Goal: Task Accomplishment & Management: Manage account settings

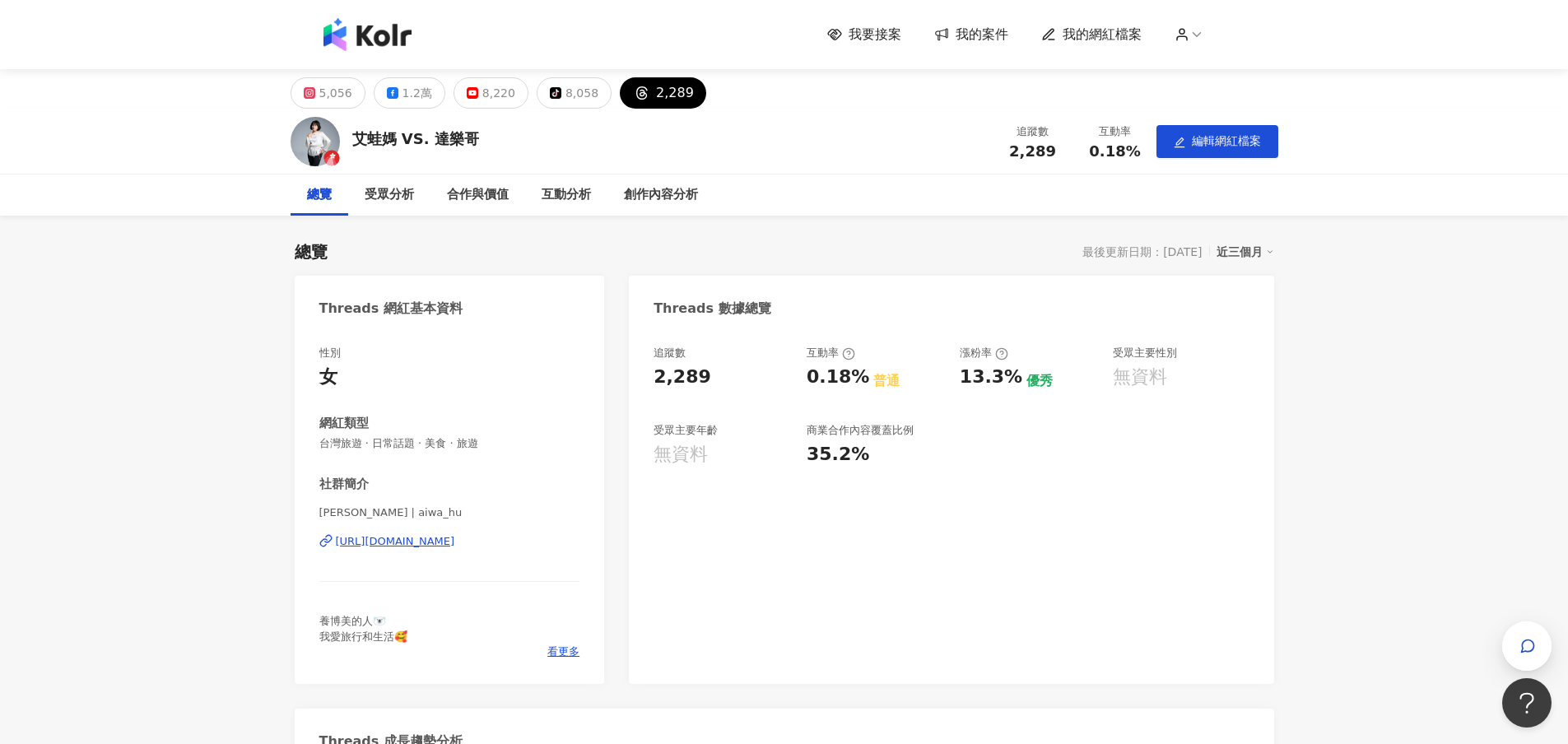
click at [1106, 28] on span "我的網紅檔案" at bounding box center [1102, 34] width 79 height 18
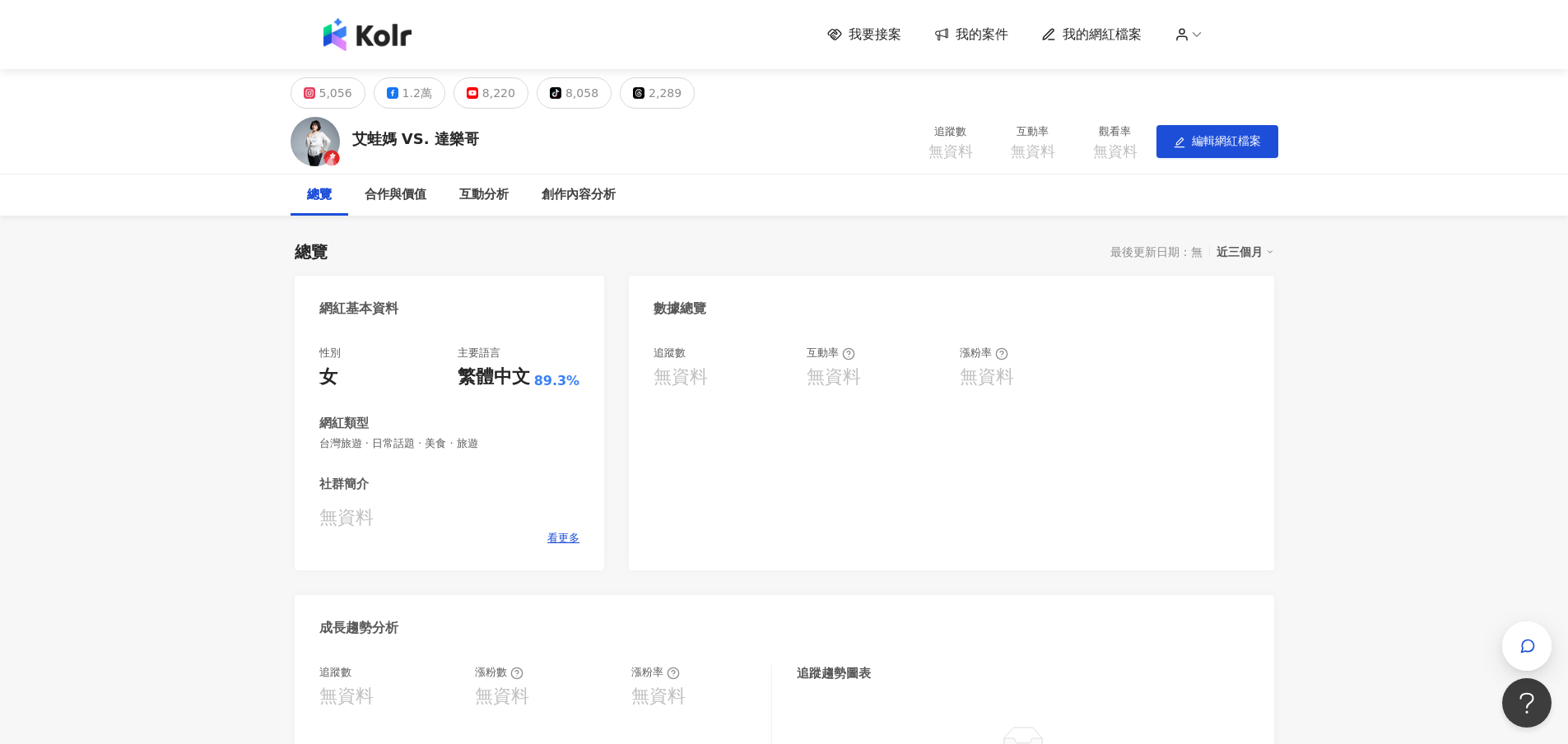
click at [1194, 44] on div "我要接案 我的案件 我的網紅檔案" at bounding box center [784, 34] width 939 height 33
click at [1197, 27] on icon at bounding box center [1197, 35] width 15 height 15
click at [1231, 65] on link "帳戶設定" at bounding box center [1235, 65] width 46 height 13
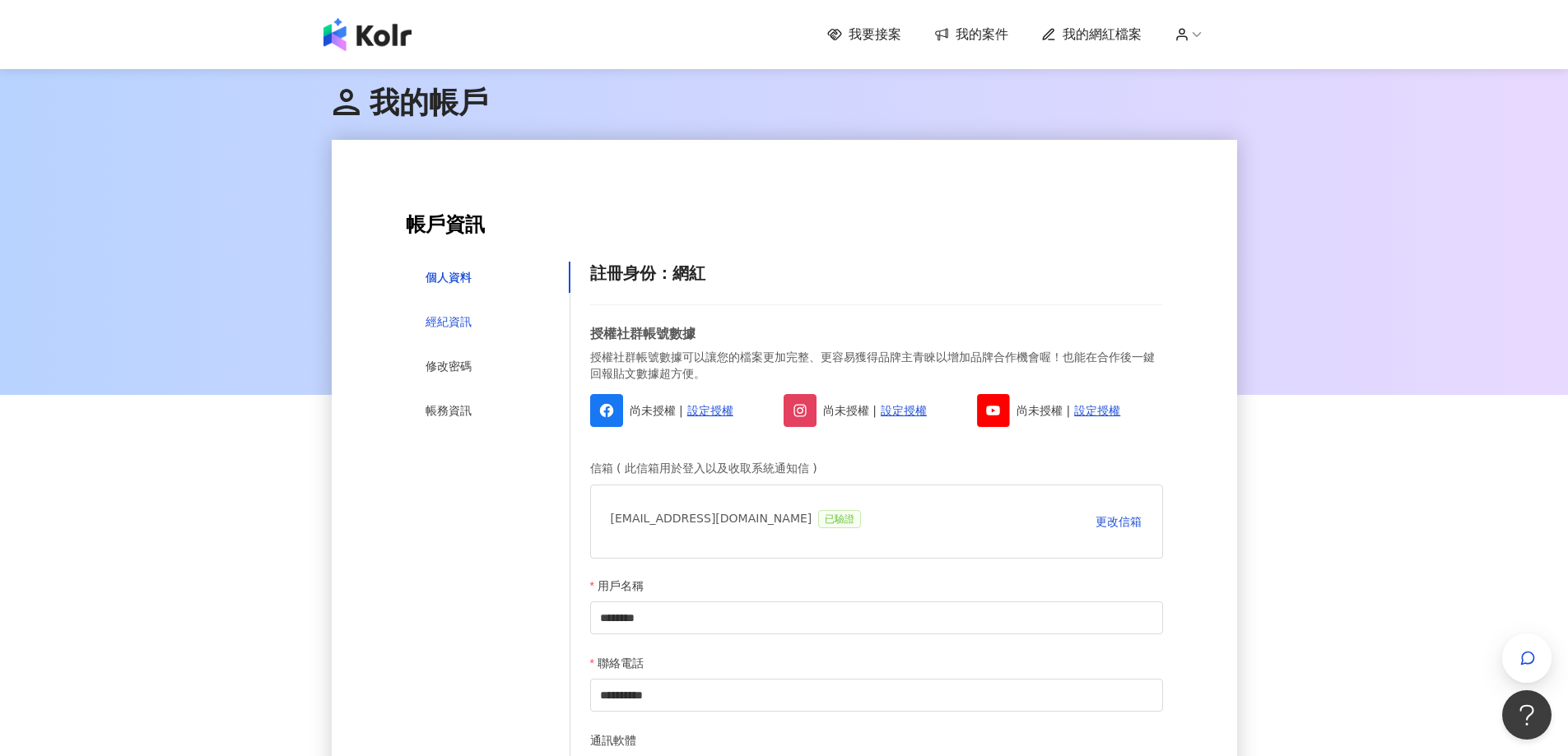
click at [448, 326] on div "經紀資訊" at bounding box center [448, 321] width 46 height 18
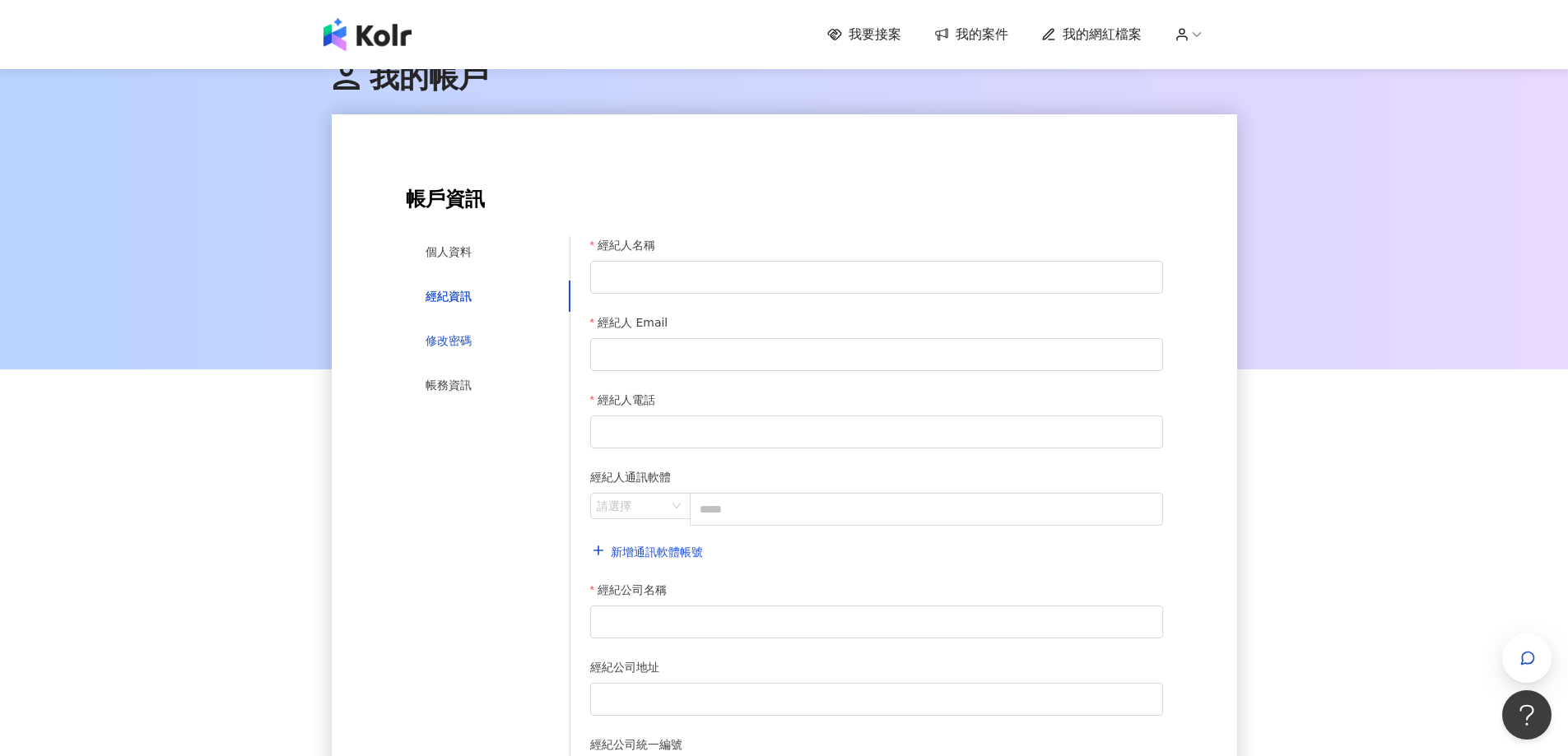
click at [458, 347] on div "修改密碼" at bounding box center [448, 340] width 46 height 18
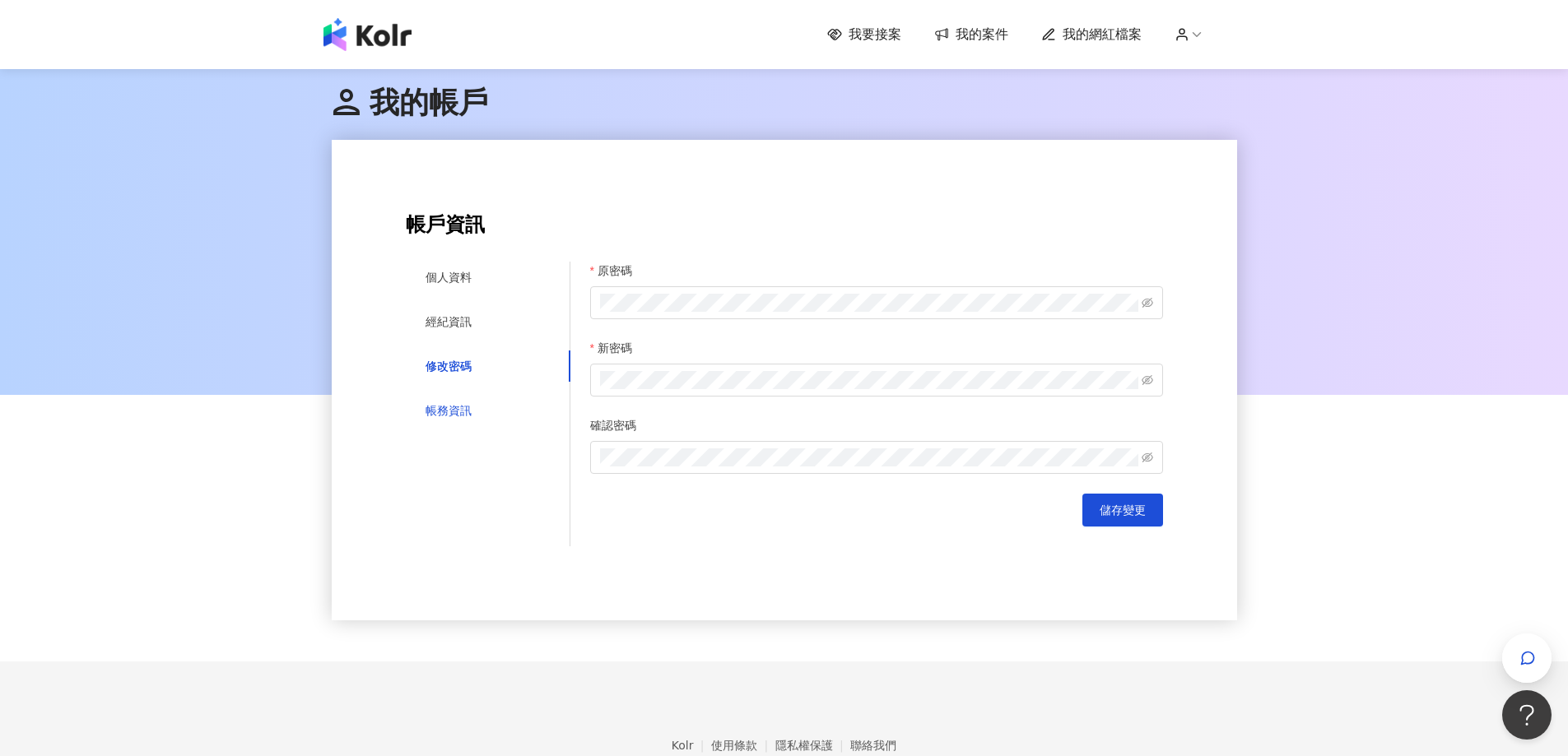
click at [447, 410] on div "帳務資訊" at bounding box center [448, 409] width 46 height 18
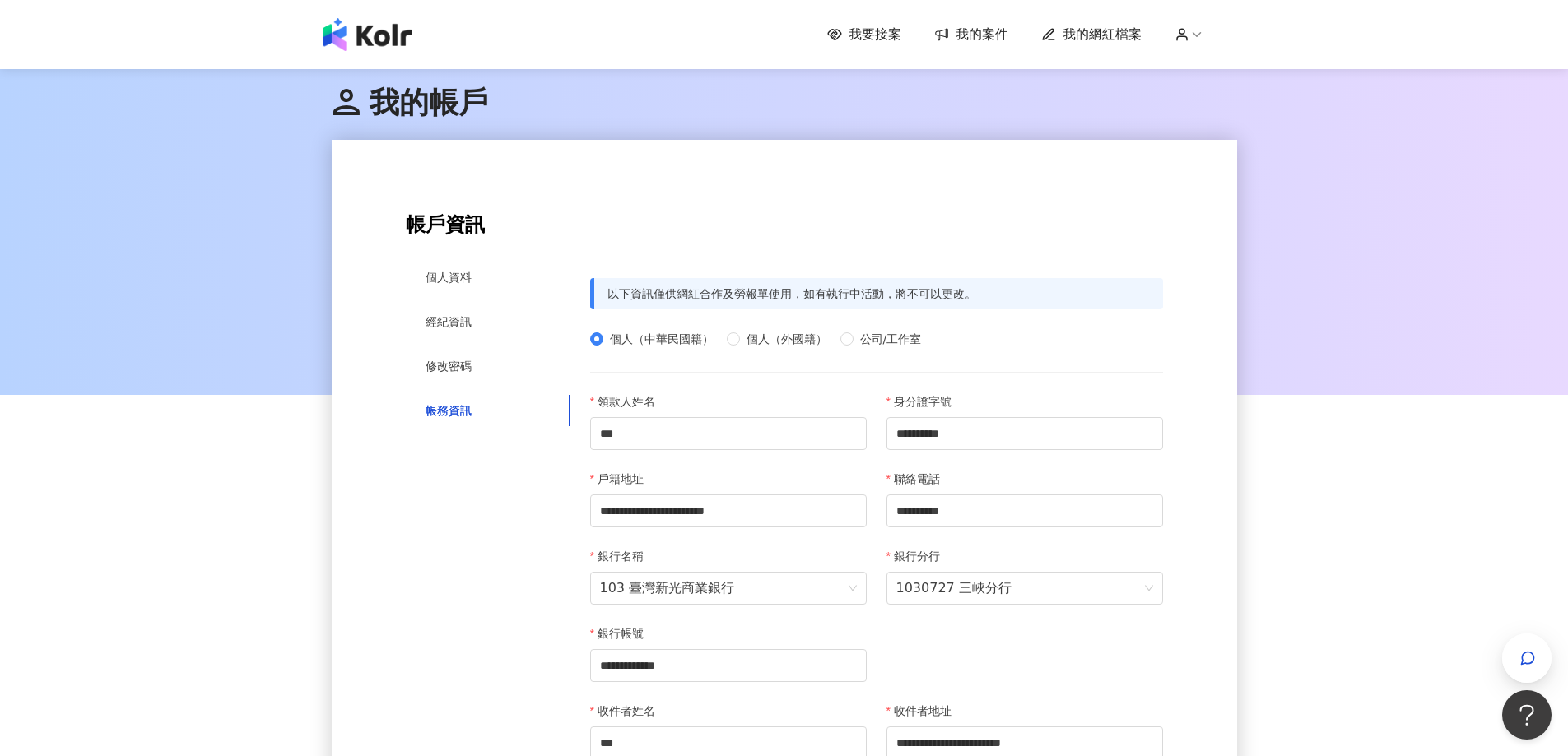
click at [970, 22] on div "我要接案 我的案件 我的網紅檔案" at bounding box center [784, 34] width 939 height 33
click at [970, 30] on span "我的案件" at bounding box center [982, 34] width 53 height 18
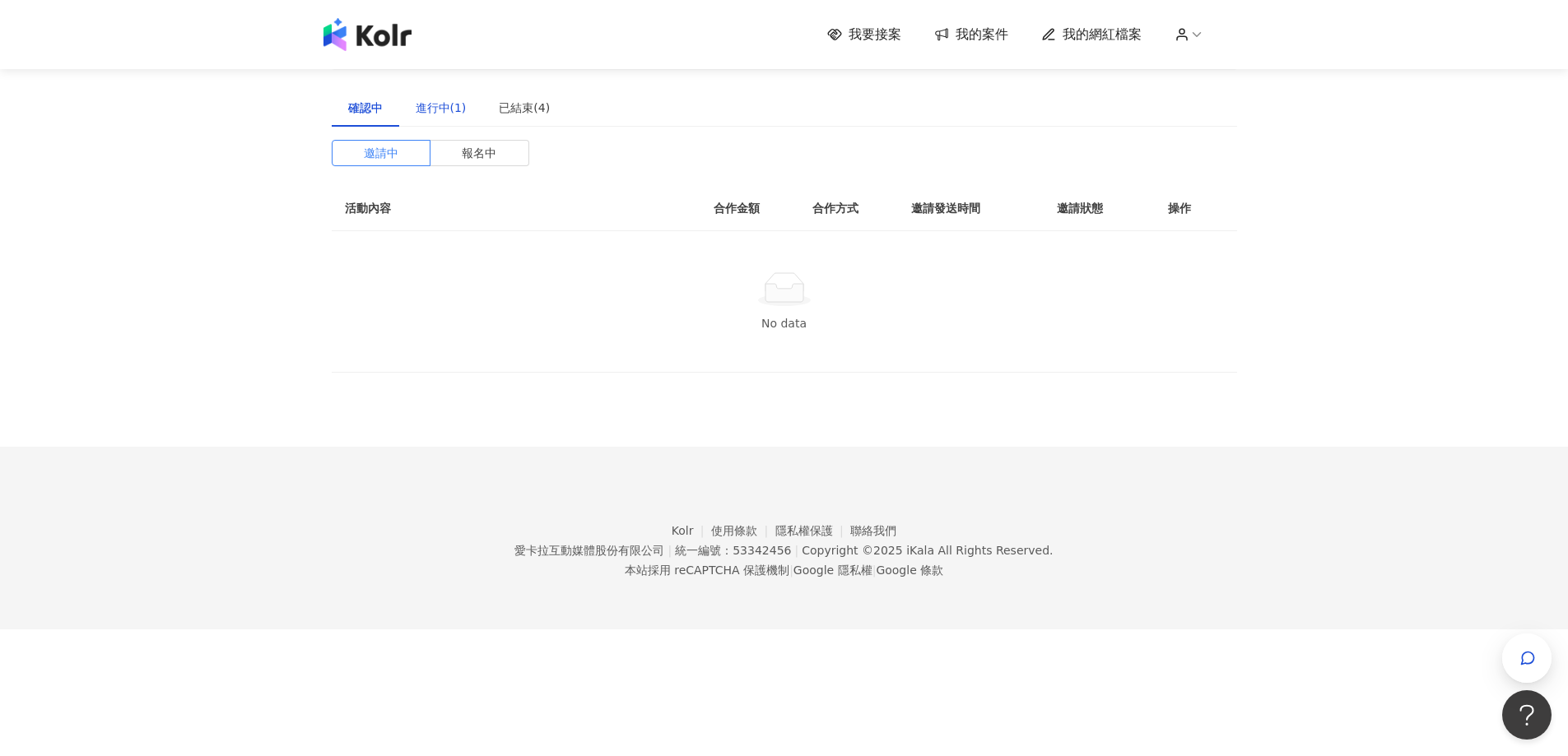
click at [433, 107] on div "進行中(1)" at bounding box center [441, 107] width 51 height 18
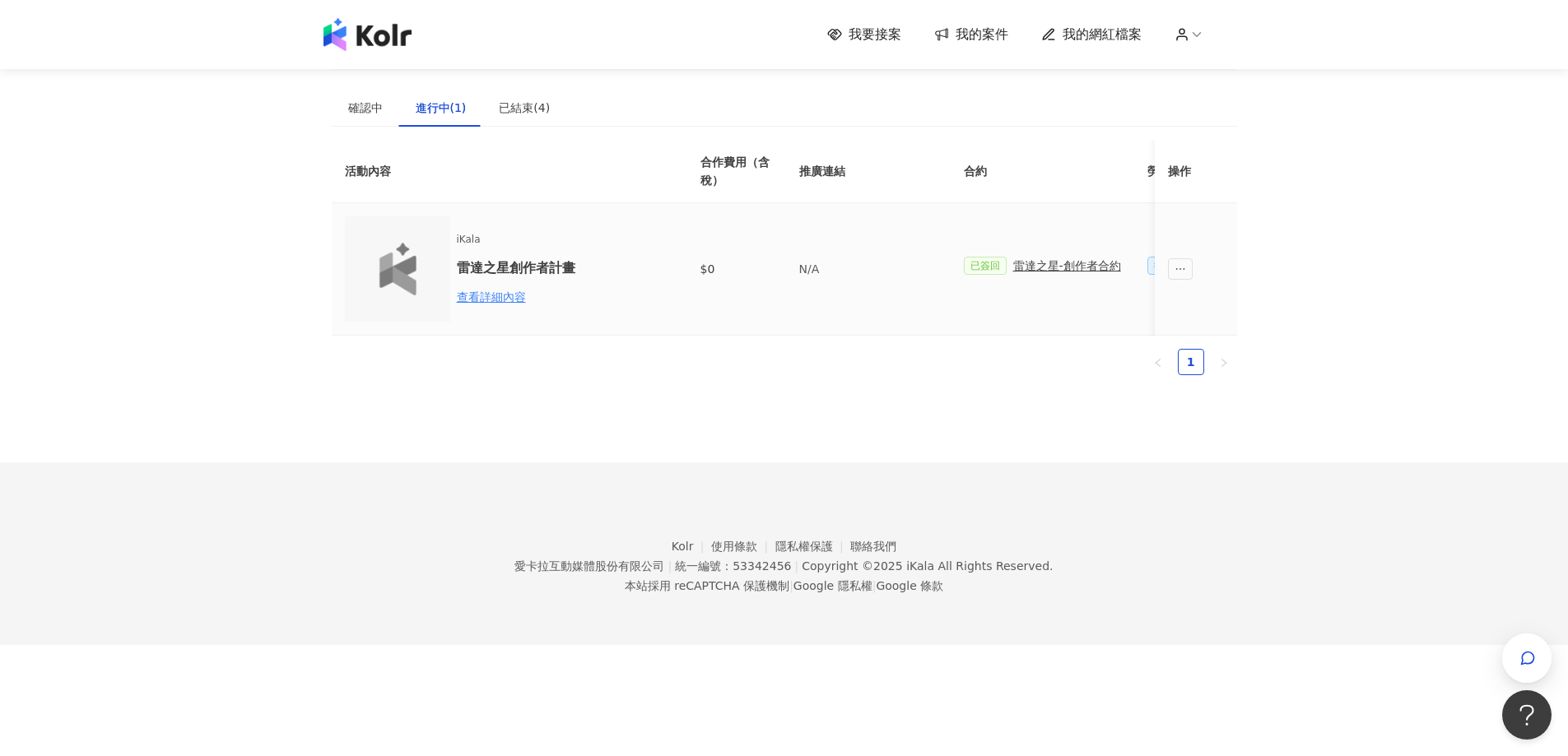
click at [1049, 269] on div "雷達之星-創作者合約" at bounding box center [1066, 265] width 108 height 18
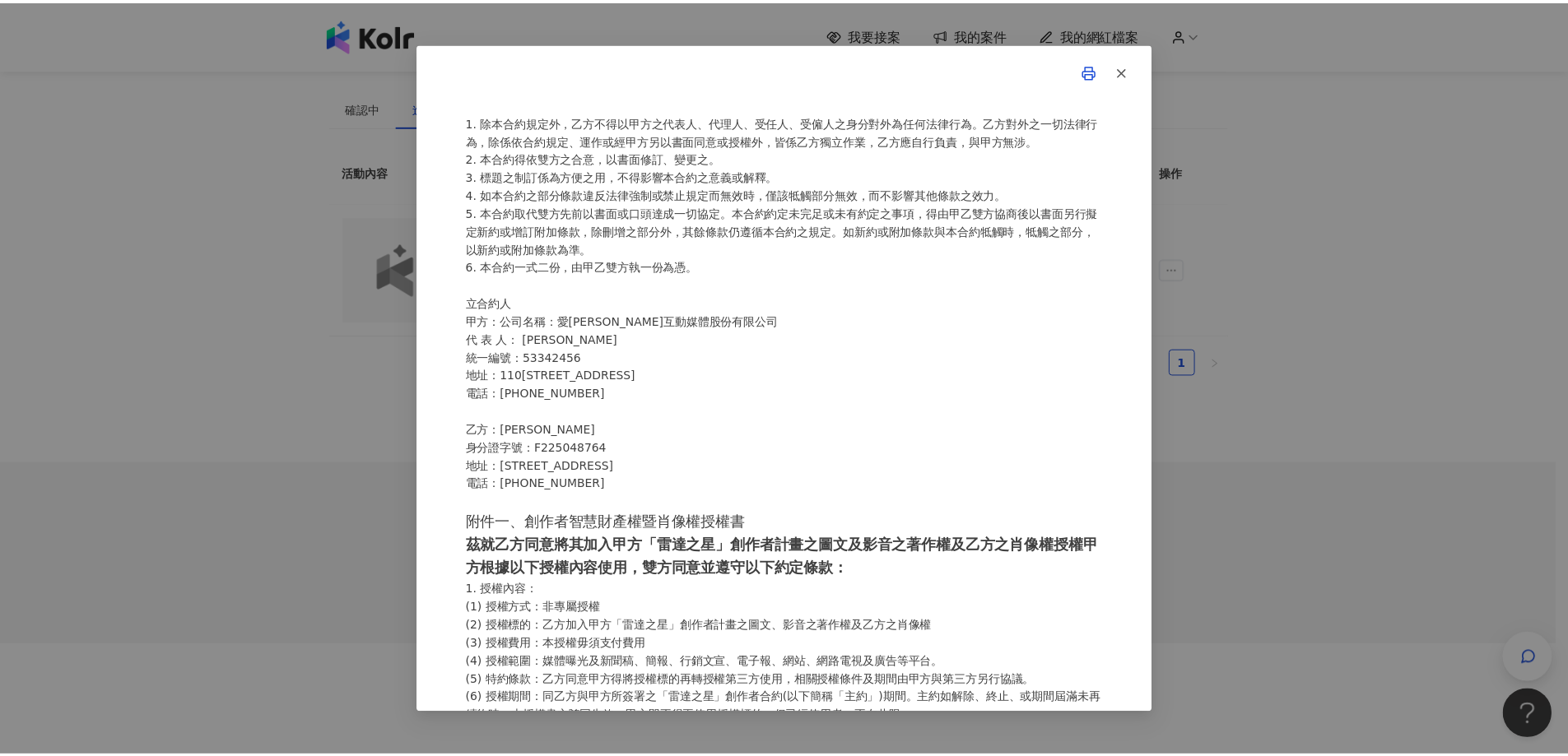
scroll to position [2934, 0]
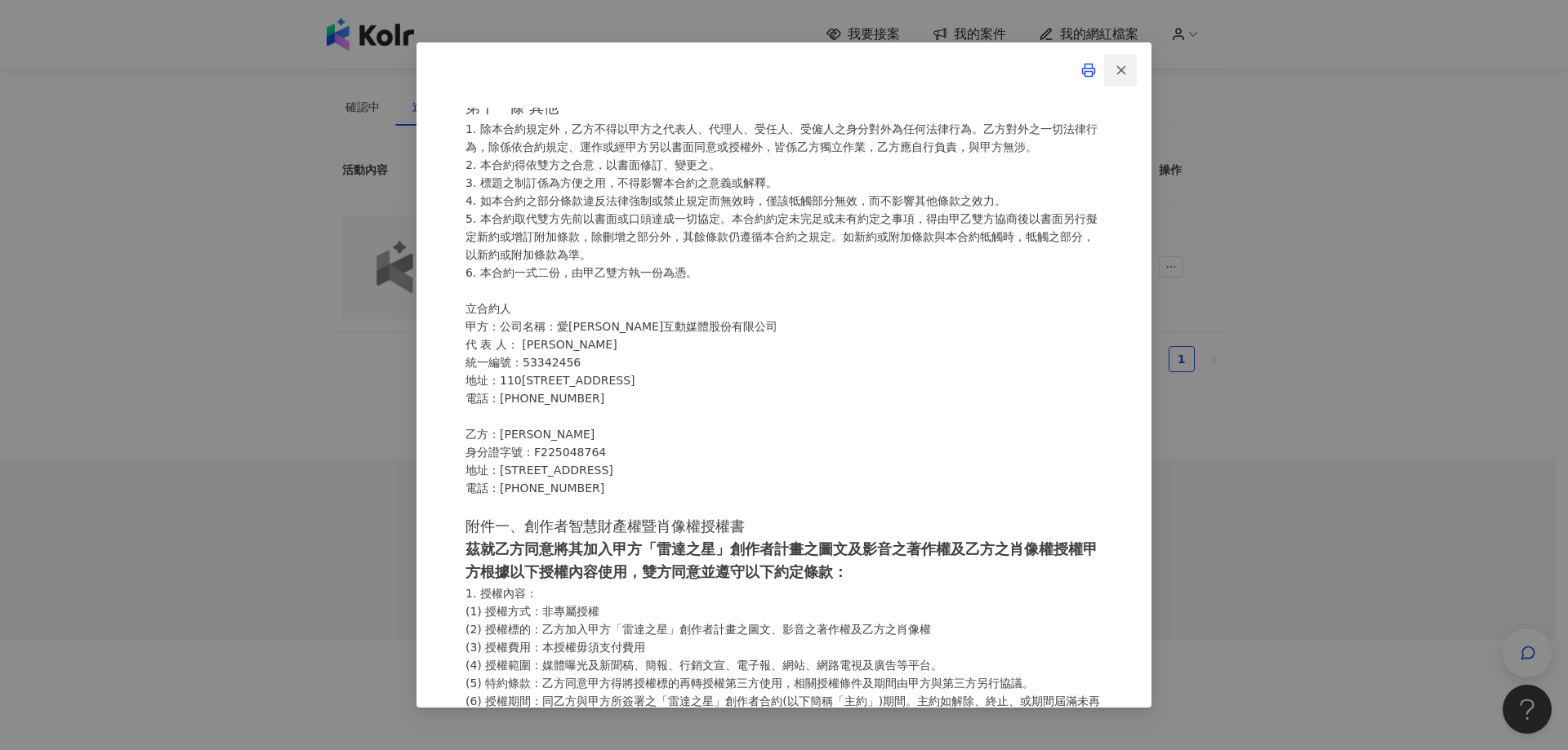
click at [1121, 65] on icon "button" at bounding box center [1121, 70] width 15 height 15
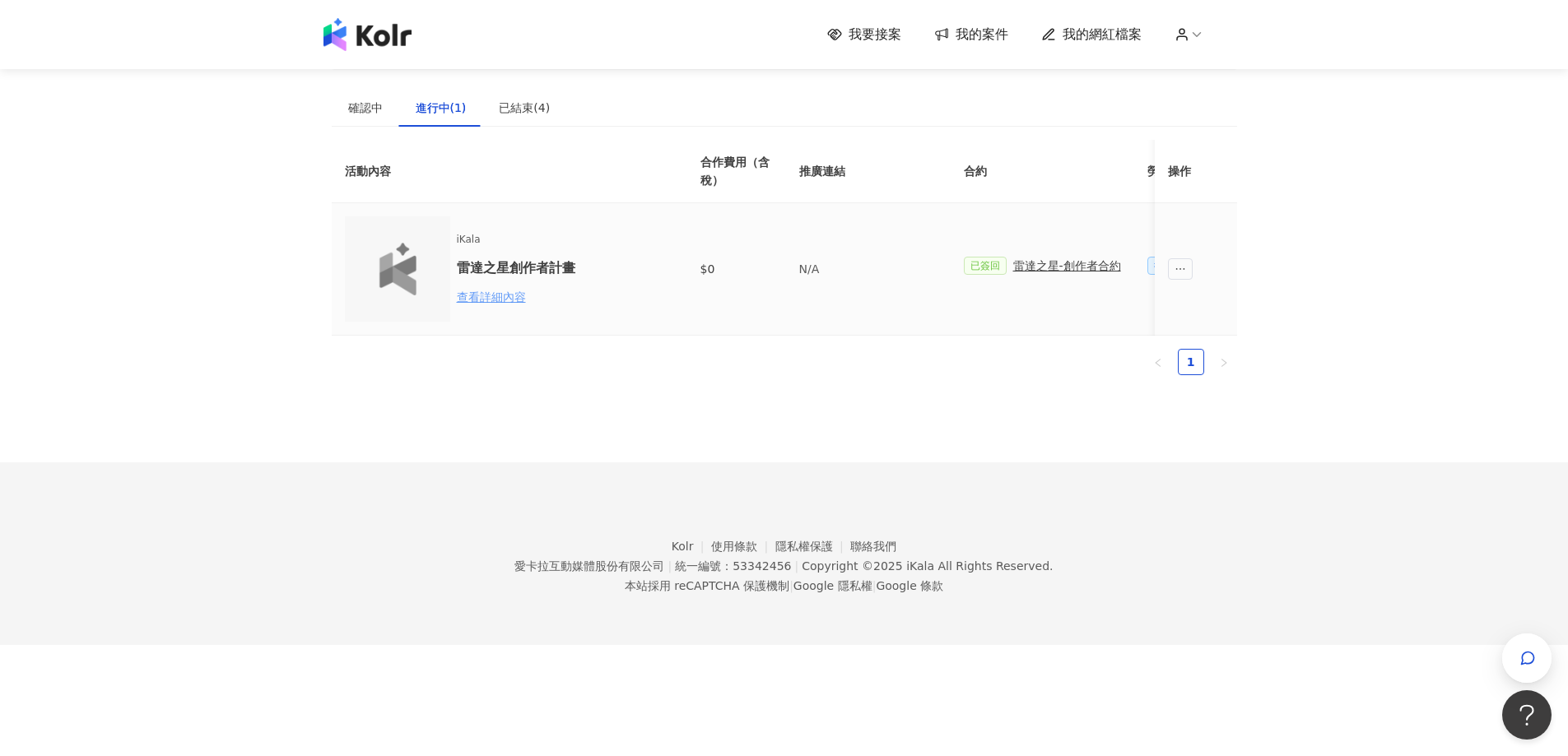
click at [494, 294] on div "查看詳細內容" at bounding box center [528, 297] width 144 height 18
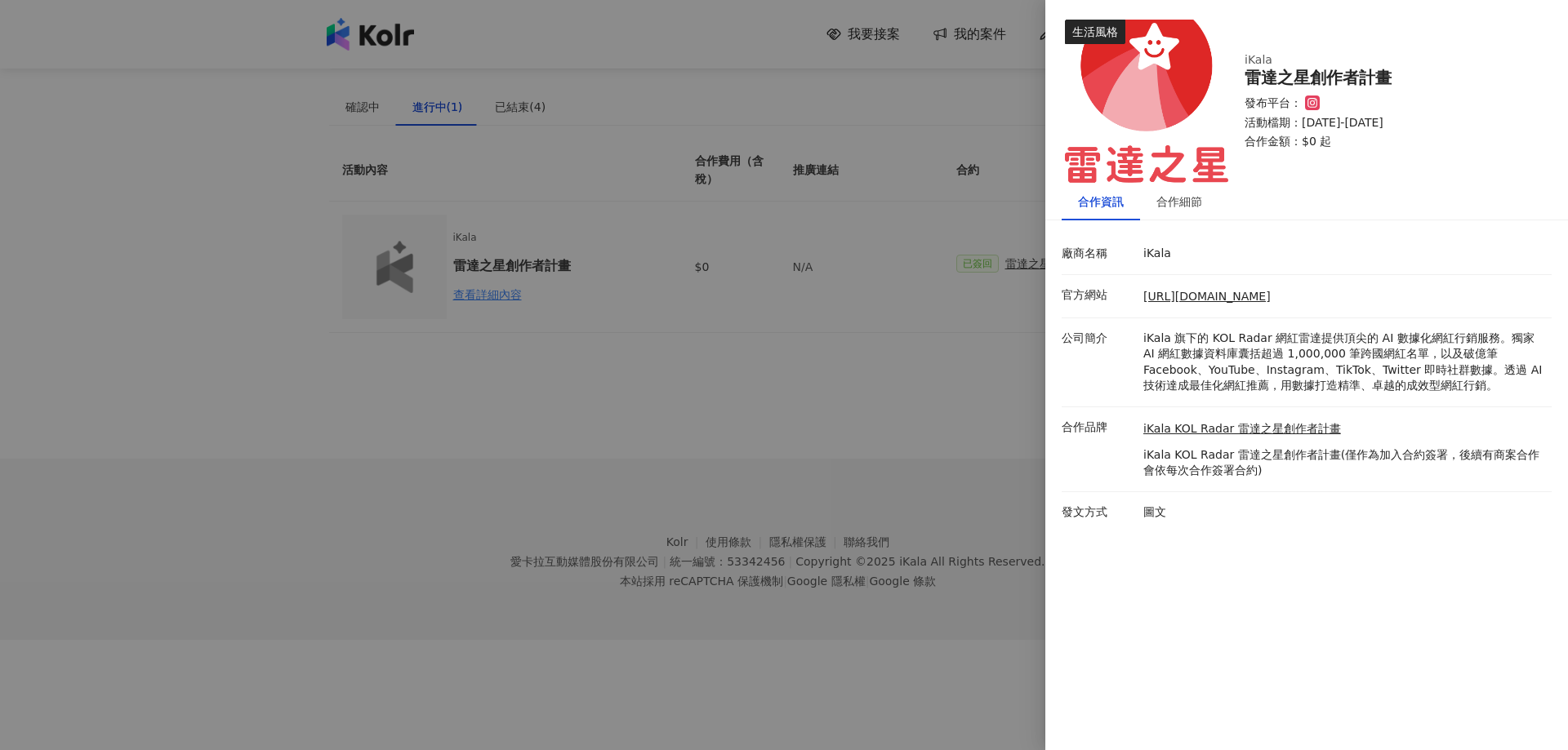
click at [768, 393] on div at bounding box center [784, 375] width 1568 height 750
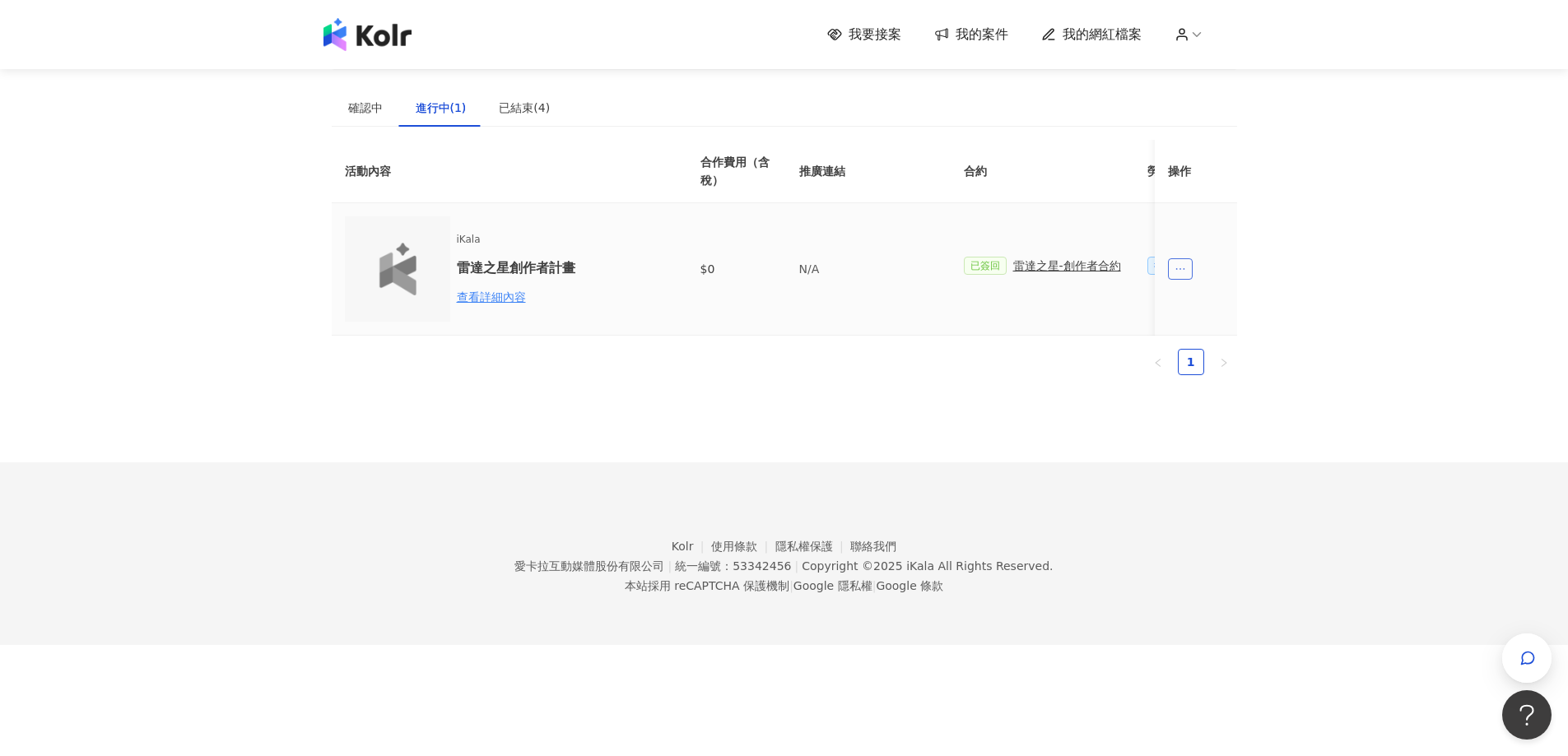
click at [1177, 268] on icon "ellipsis" at bounding box center [1180, 269] width 11 height 11
drag, startPoint x: 1045, startPoint y: 288, endPoint x: 1116, endPoint y: 280, distance: 71.4
click at [1047, 288] on td "已簽回 雷達之星-創作者合約" at bounding box center [1042, 269] width 183 height 132
click at [1148, 269] on span "待簽回" at bounding box center [1169, 265] width 43 height 18
